Goal: Task Accomplishment & Management: Use online tool/utility

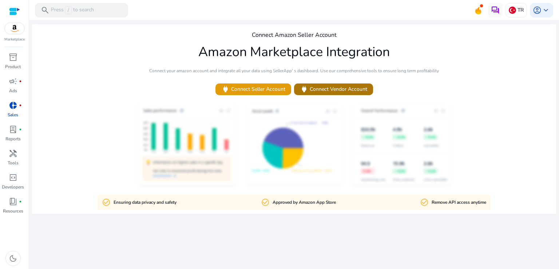
click at [339, 94] on span at bounding box center [333, 88] width 79 height 17
click at [15, 33] on img at bounding box center [15, 28] width 20 height 11
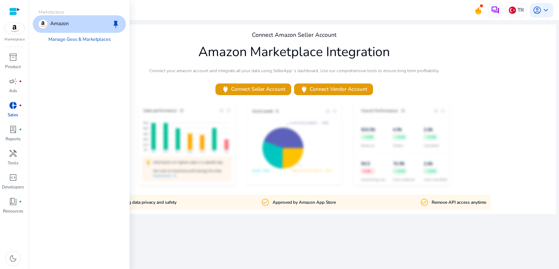
click at [20, 29] on img at bounding box center [15, 28] width 20 height 11
click at [87, 36] on link "Manage Geos & Marketplaces" at bounding box center [80, 39] width 74 height 13
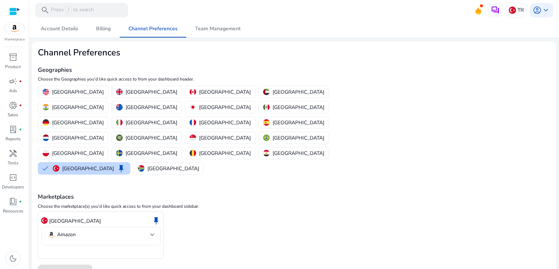
click at [223, 64] on div "Geographies Choose the Geographies you'd like quick access to from your dashboa…" at bounding box center [209, 117] width 342 height 118
click at [84, 230] on mat-select "Amazon" at bounding box center [101, 235] width 108 height 11
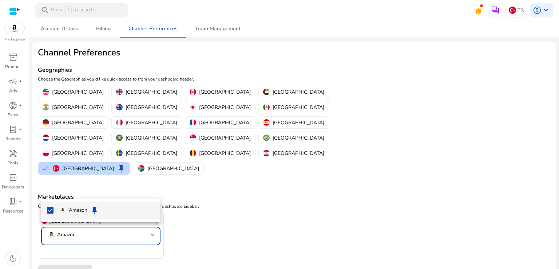
click at [110, 208] on span "Amazon keep" at bounding box center [106, 210] width 95 height 9
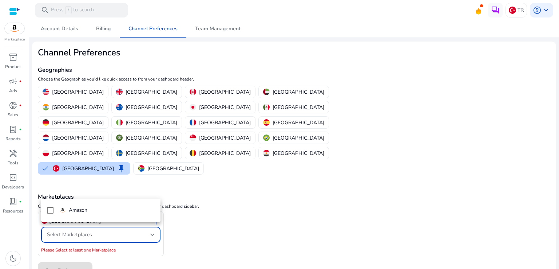
click at [341, 187] on div at bounding box center [279, 134] width 559 height 269
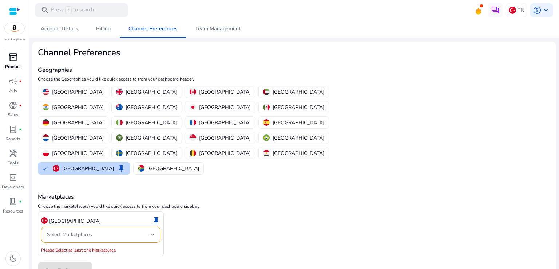
click at [13, 70] on link "inventory_2 Product" at bounding box center [13, 63] width 26 height 24
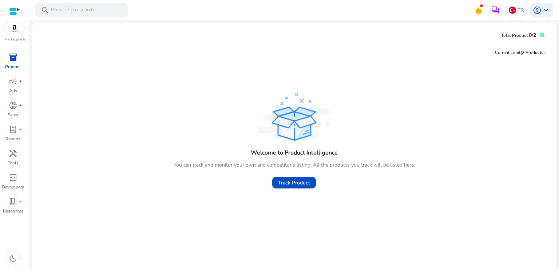
click at [204, 98] on div "Welcome to Product Intelligence You can track and monitor your own and competit…" at bounding box center [294, 142] width 512 height 102
click at [12, 8] on div at bounding box center [14, 11] width 11 height 8
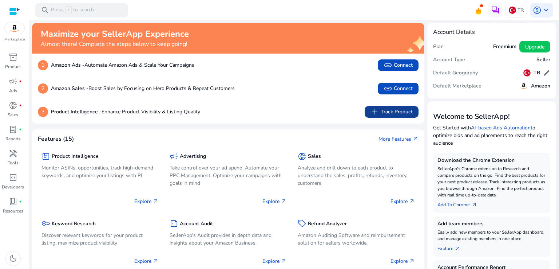
click at [376, 115] on span "add" at bounding box center [374, 111] width 9 height 9
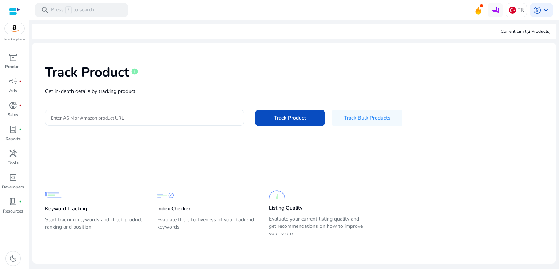
click at [207, 115] on input "Enter ASIN or Amazon product URL" at bounding box center [144, 118] width 187 height 8
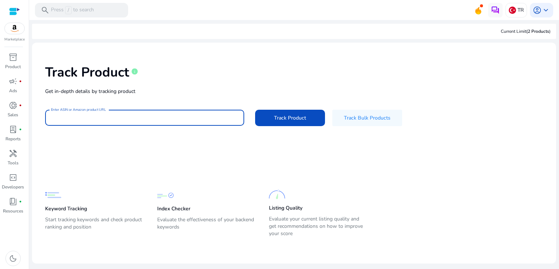
paste input "**********"
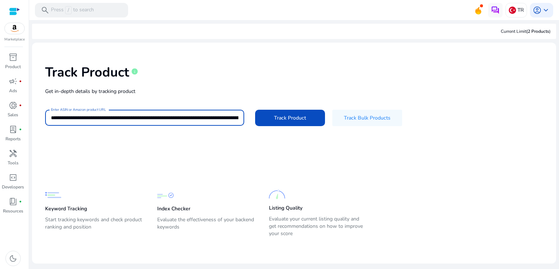
scroll to position [0, 865]
type input "**********"
click at [300, 117] on span "Track Product" at bounding box center [290, 118] width 32 height 8
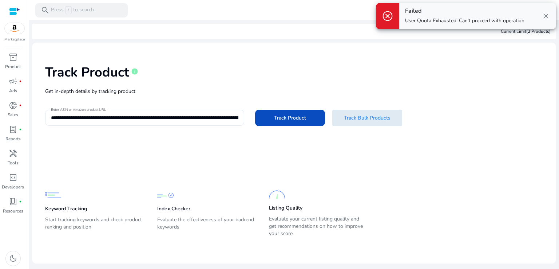
click at [349, 122] on span at bounding box center [367, 117] width 70 height 17
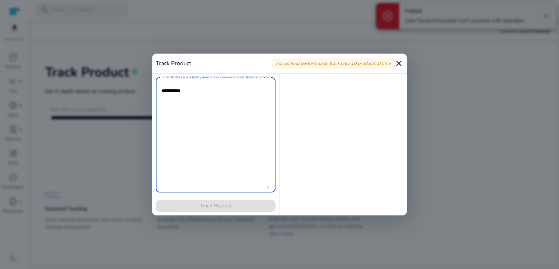
click at [220, 100] on textarea "Enter ASINs separated by new line or comma or enter Amazon product page URL" at bounding box center [216, 135] width 108 height 108
paste textarea "**********"
type textarea "**********"
paste textarea "**********"
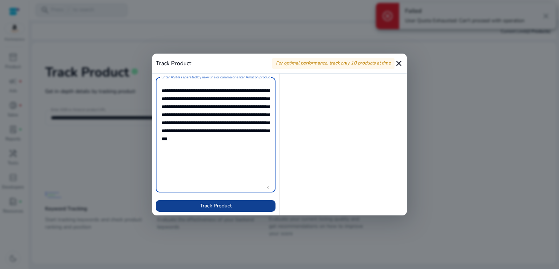
scroll to position [1, 0]
type textarea "**********"
click at [221, 203] on span "Track Product" at bounding box center [216, 206] width 32 height 8
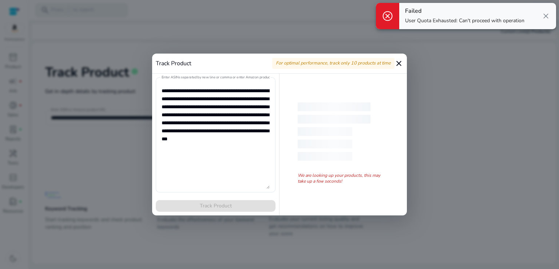
click at [400, 66] on mat-icon "close" at bounding box center [398, 63] width 9 height 9
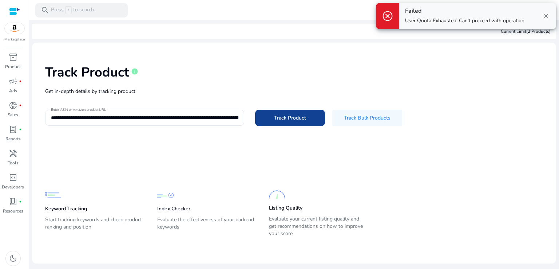
click at [293, 114] on span "Track Product" at bounding box center [290, 118] width 32 height 8
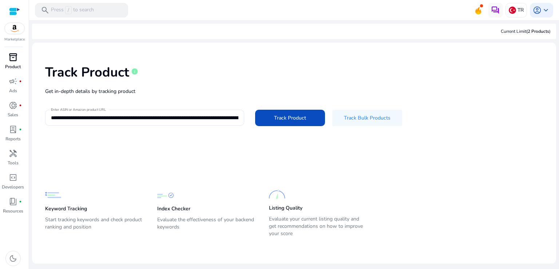
click at [5, 75] on link "inventory_2 Product" at bounding box center [13, 63] width 26 height 24
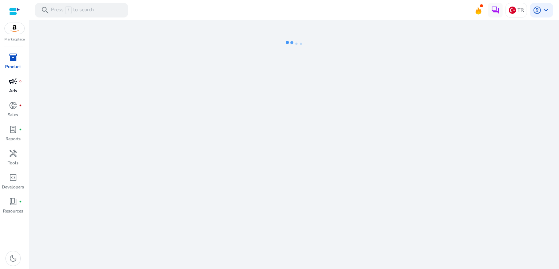
click at [19, 84] on div "campaign fiber_manual_record" at bounding box center [13, 81] width 20 height 12
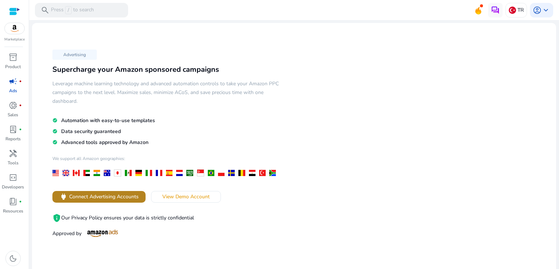
click at [96, 196] on span "Connect Advertising Accounts" at bounding box center [103, 196] width 69 height 8
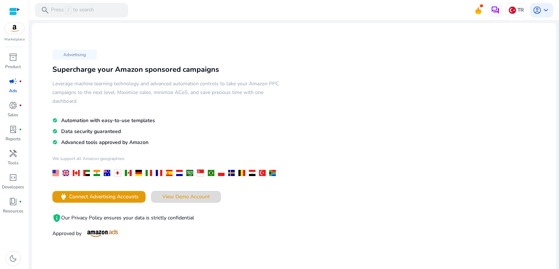
click at [172, 199] on span "View Demo Account" at bounding box center [185, 196] width 47 height 8
